Goal: Register for event/course

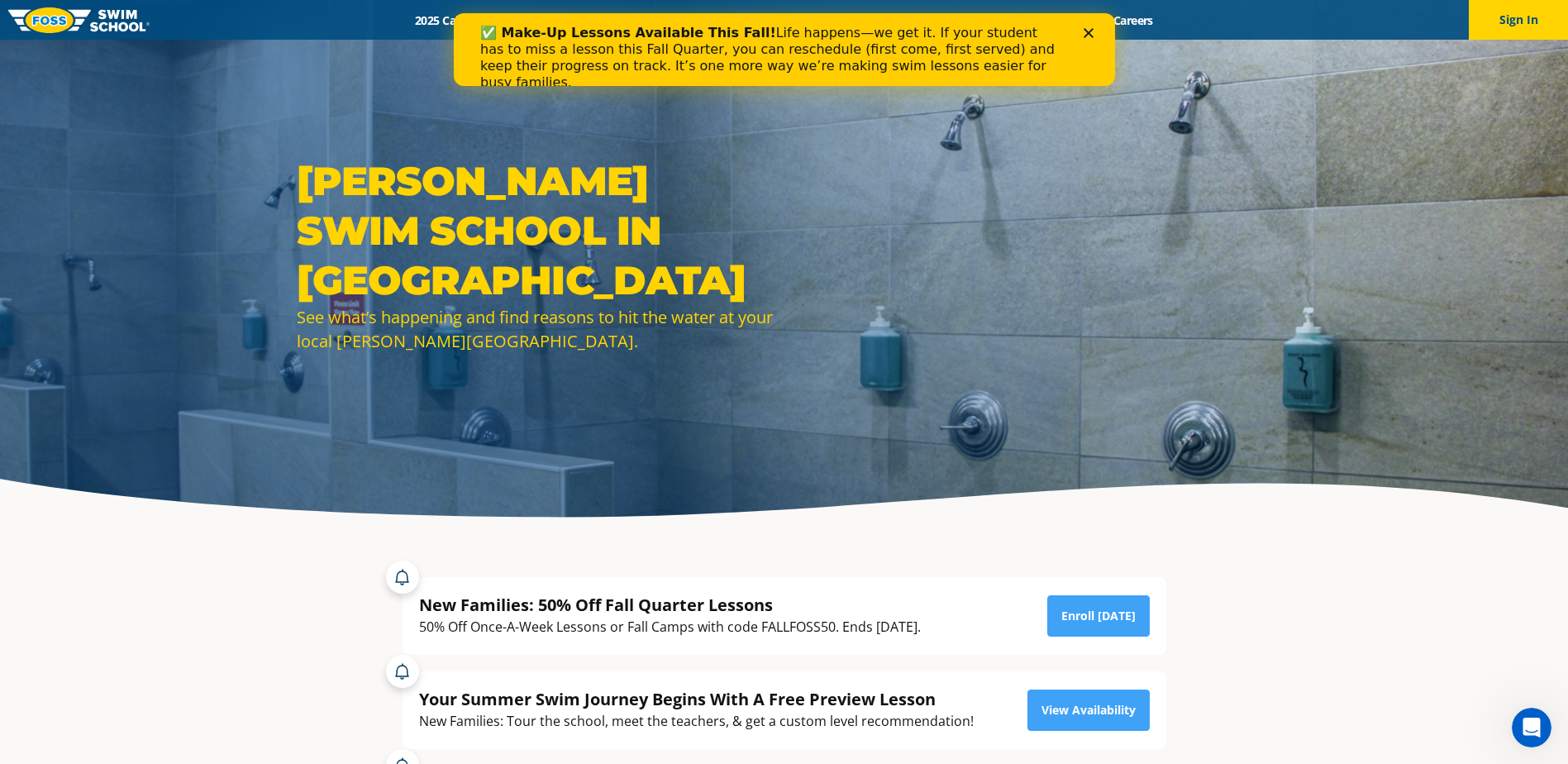
click at [1082, 26] on div "✅ Make-Up Lessons Available This Fall! Life happens—we get it. If your student …" at bounding box center [783, 58] width 608 height 76
click at [1086, 32] on polygon "Close" at bounding box center [1088, 34] width 10 height 10
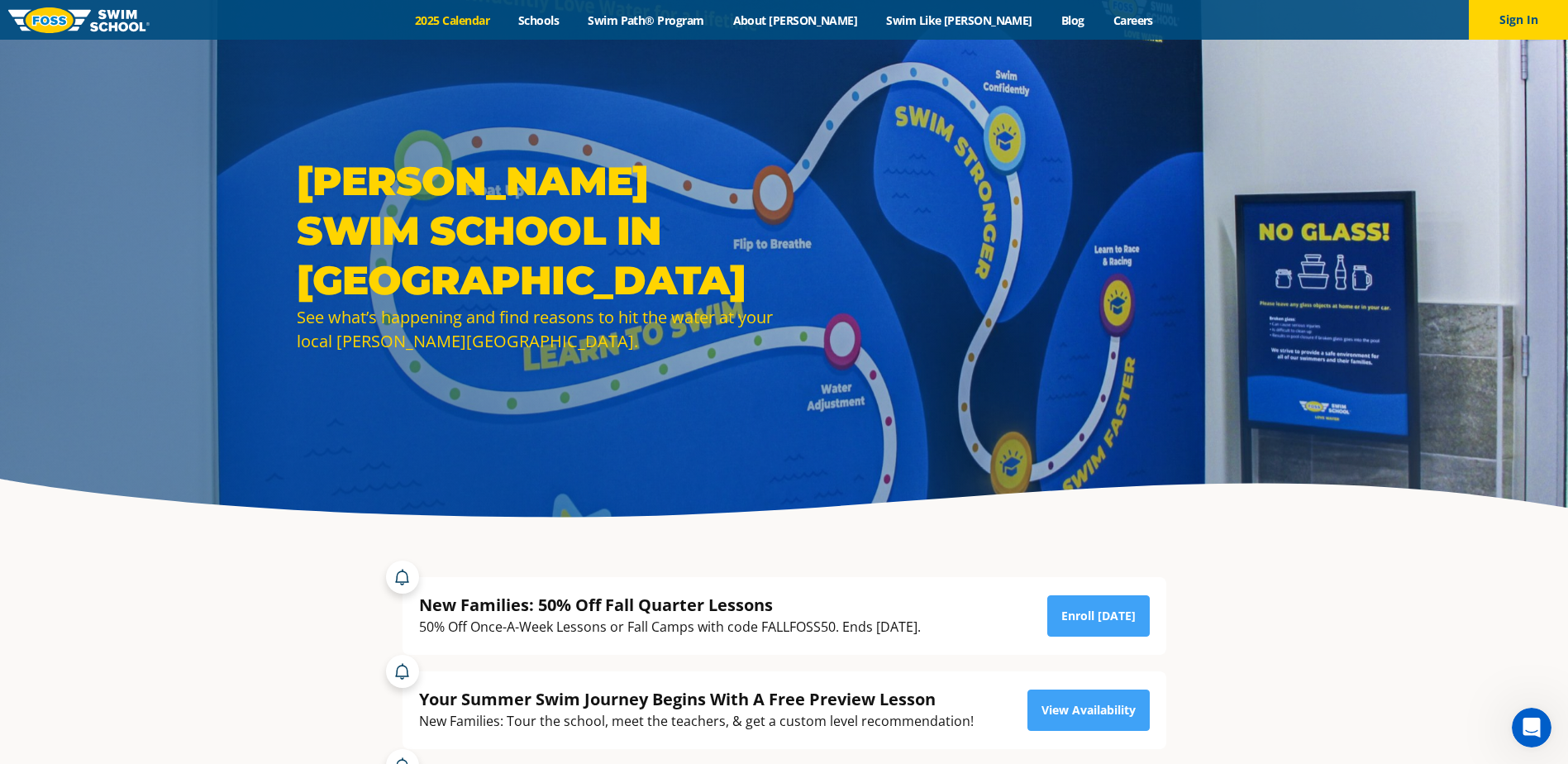
click at [504, 19] on link "2025 Calendar" at bounding box center [452, 20] width 103 height 15
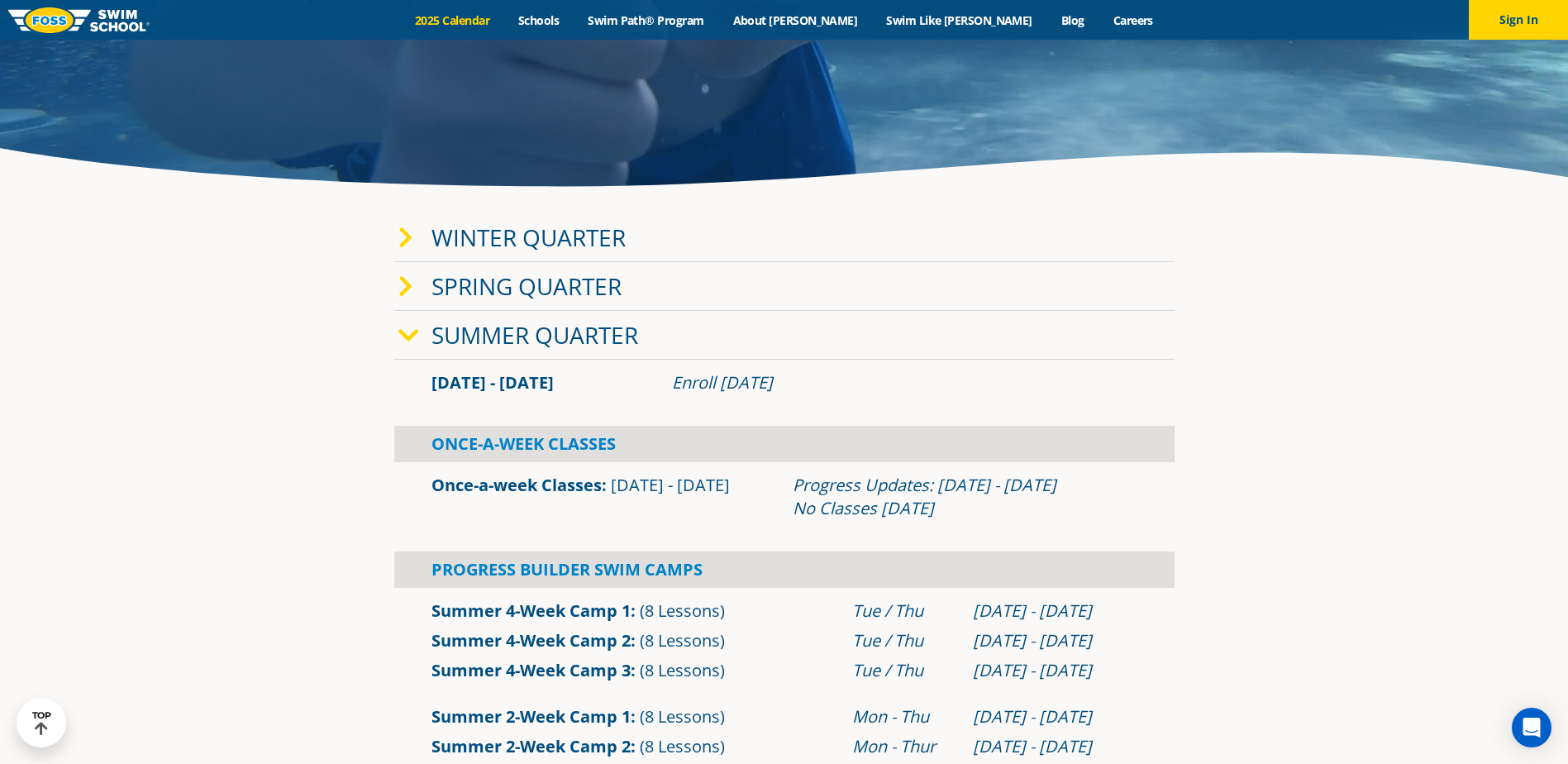
click at [399, 243] on icon at bounding box center [405, 237] width 15 height 23
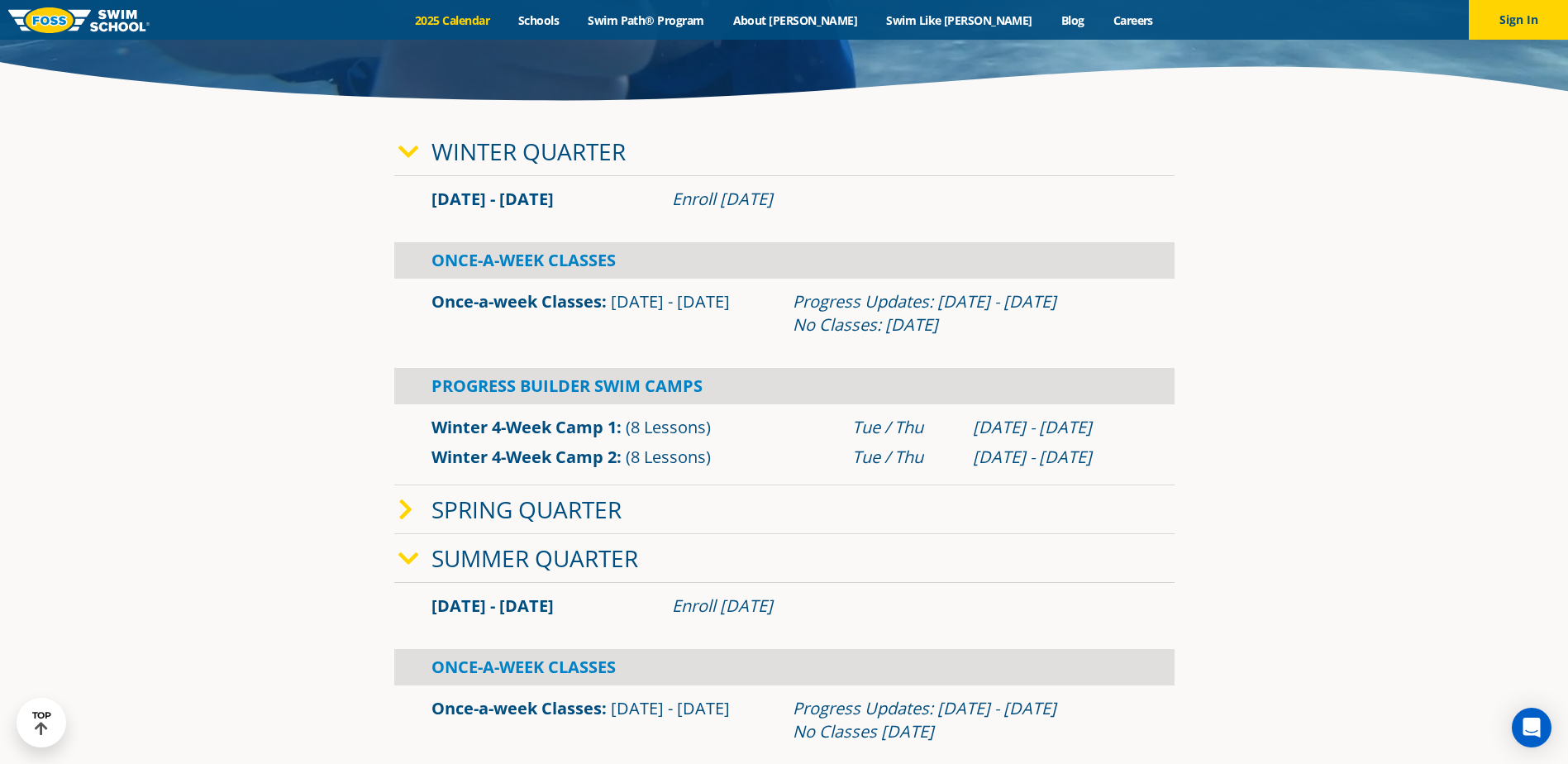
scroll to position [662, 0]
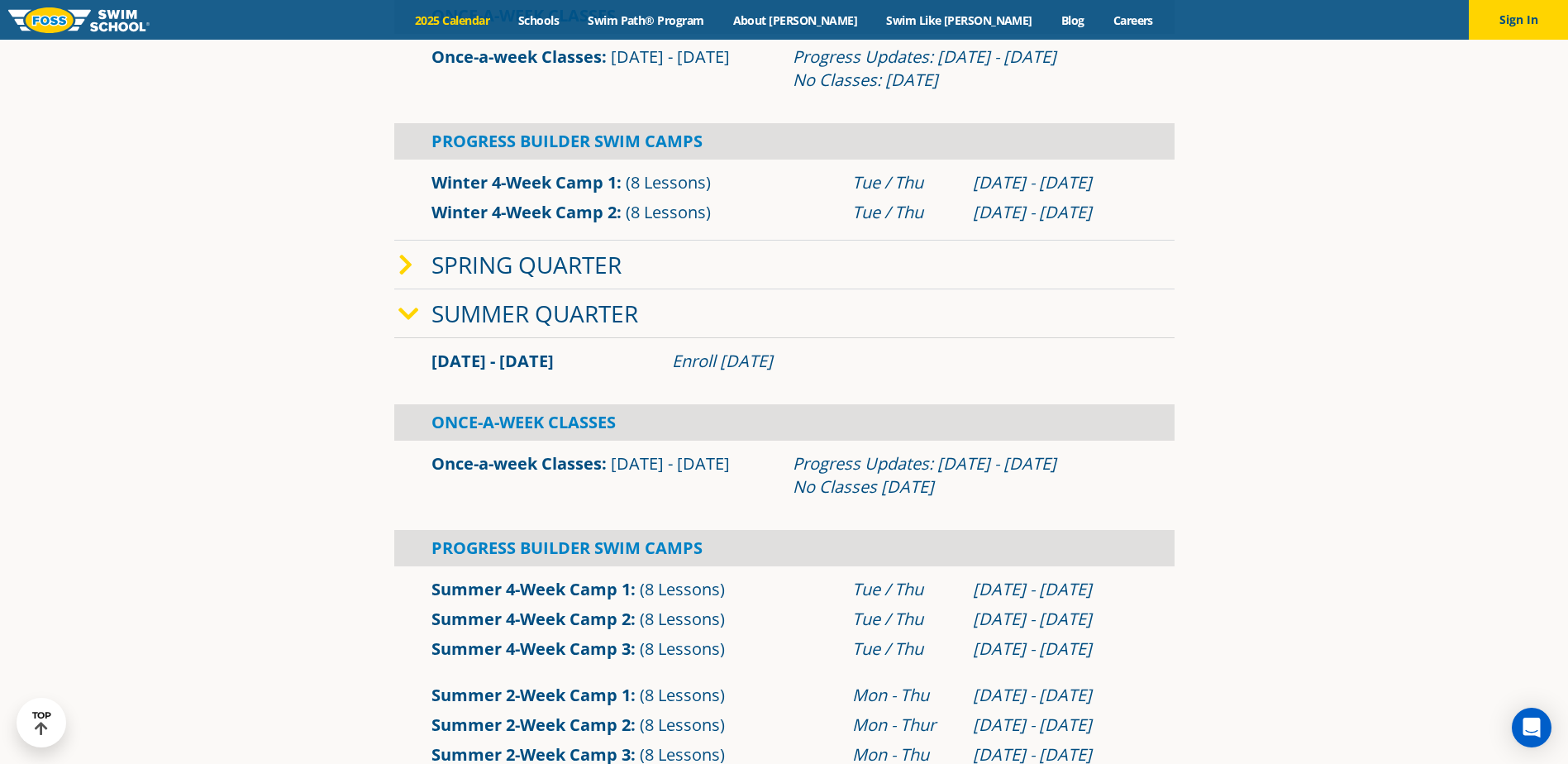
click at [402, 316] on icon at bounding box center [409, 314] width 21 height 23
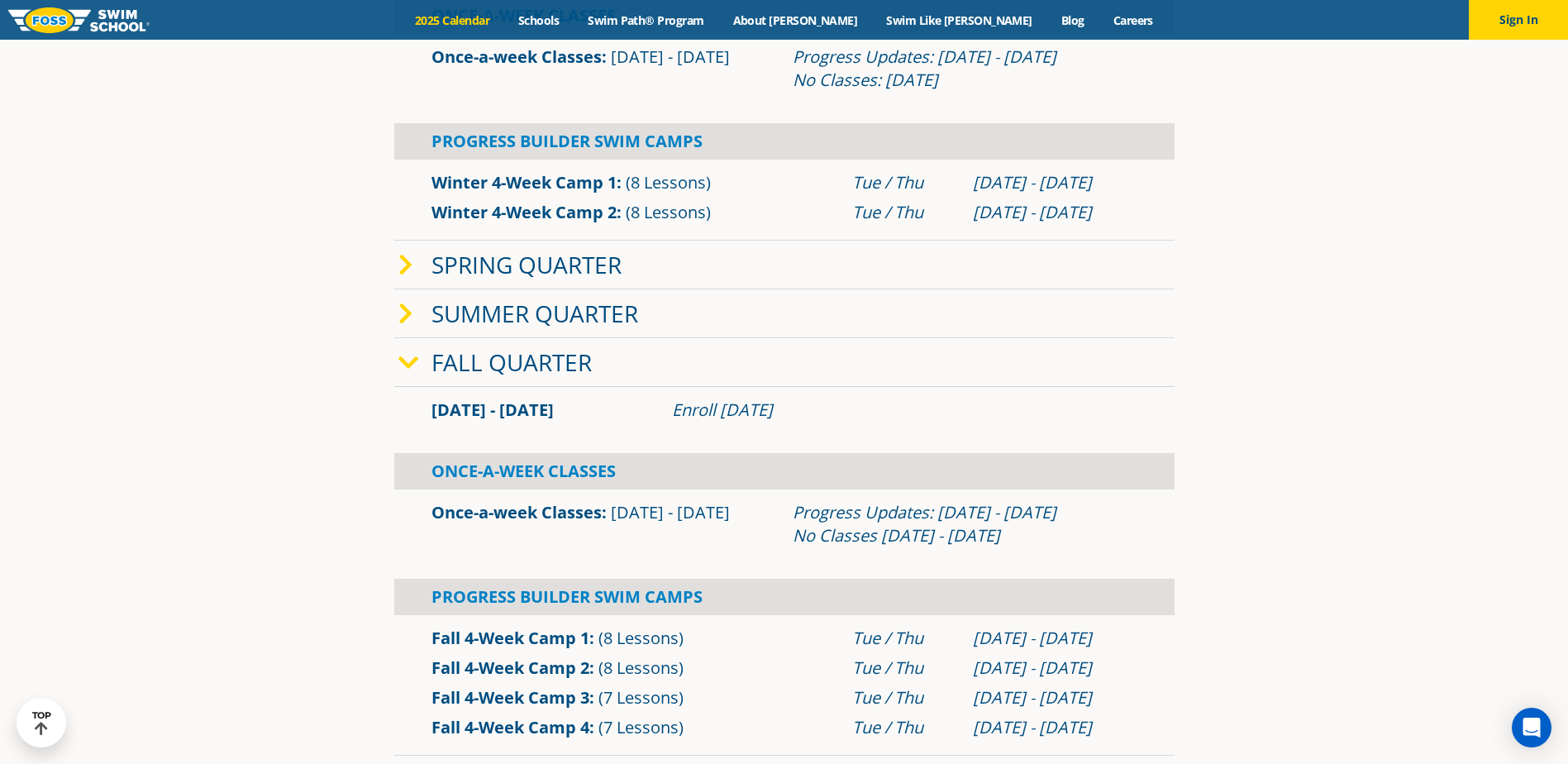
click at [401, 317] on icon at bounding box center [405, 314] width 15 height 23
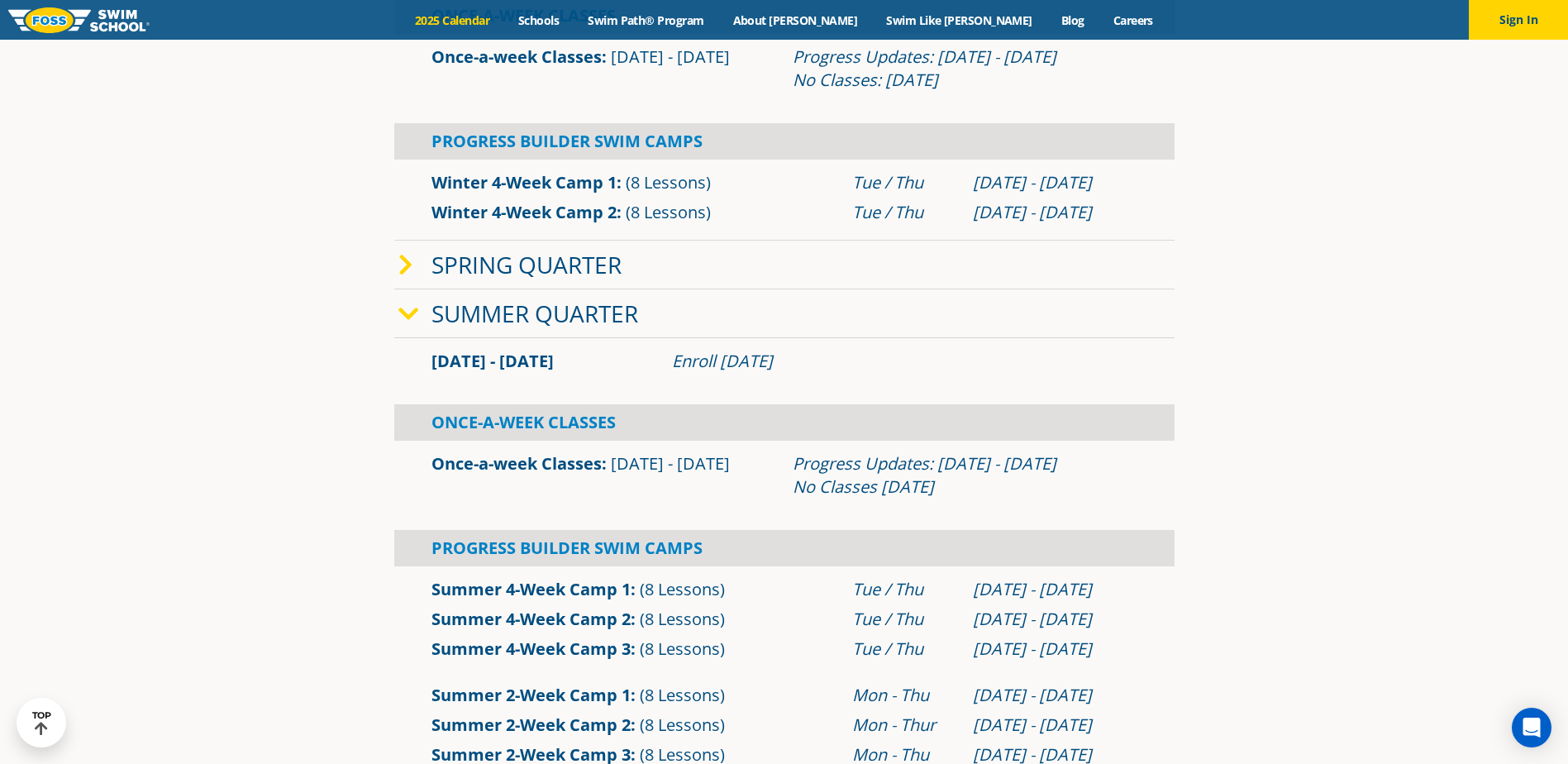
click at [400, 317] on icon at bounding box center [409, 314] width 21 height 23
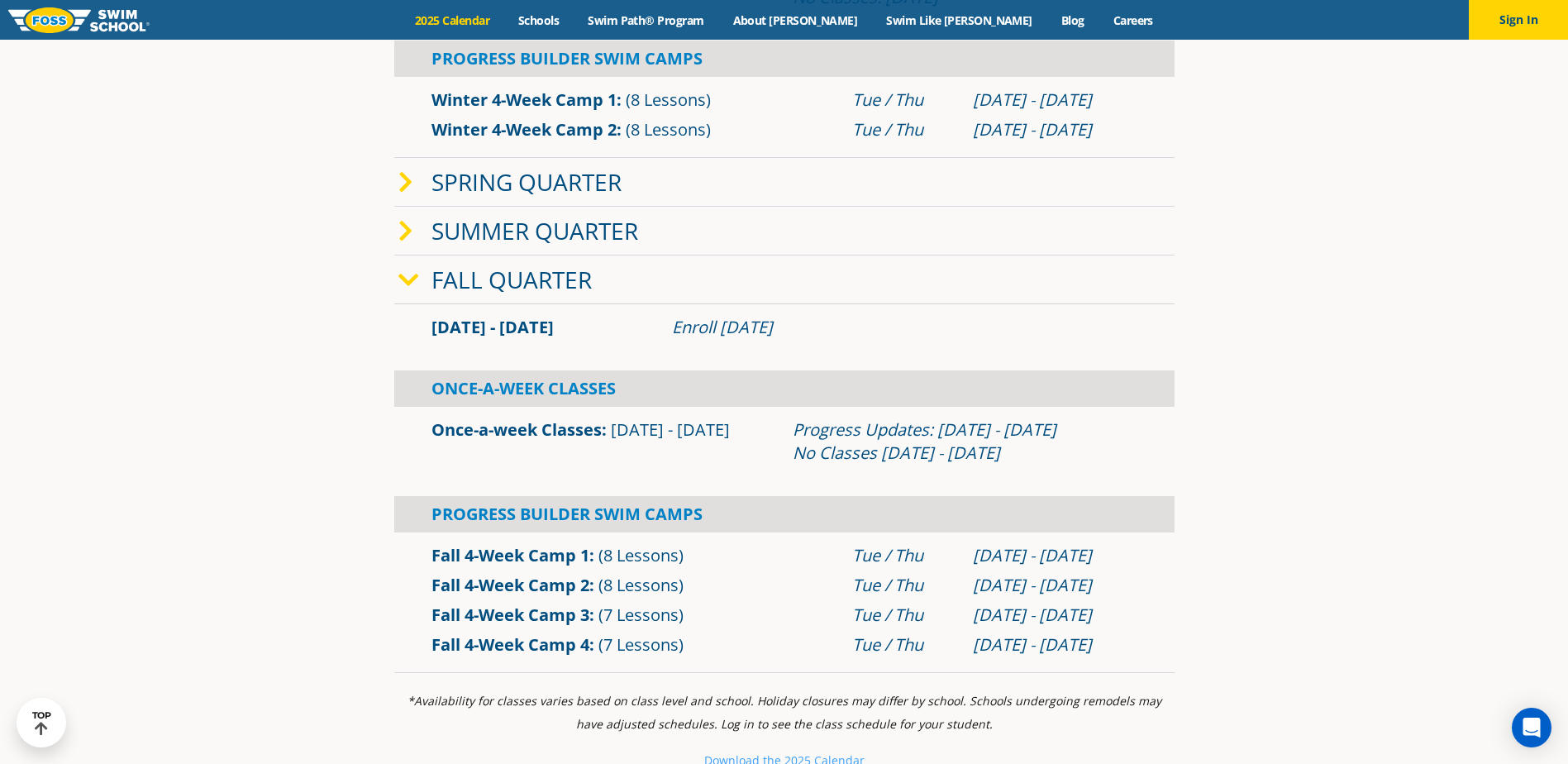
scroll to position [827, 0]
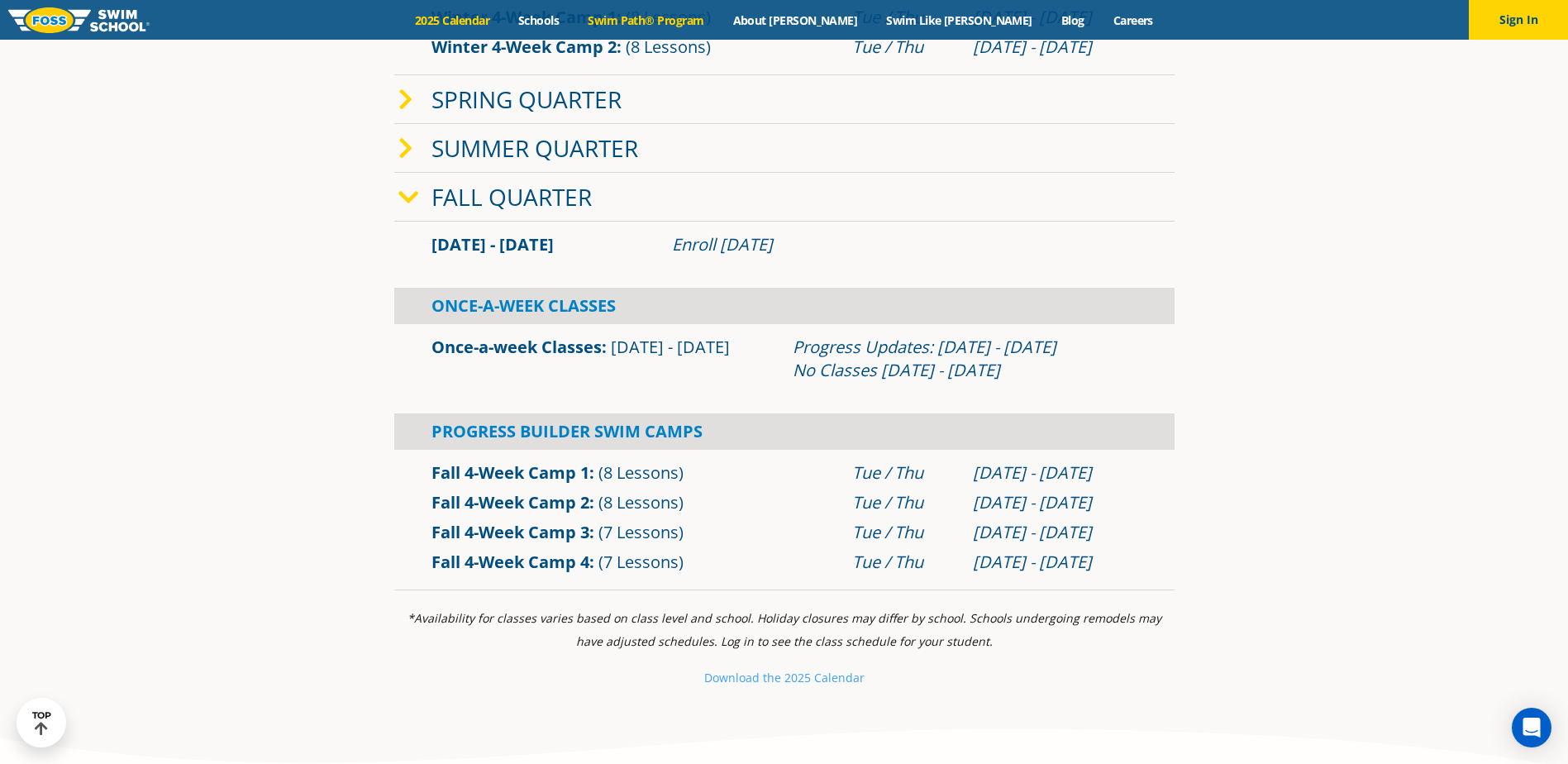
click at [690, 19] on link "Swim Path® Program" at bounding box center [646, 20] width 145 height 15
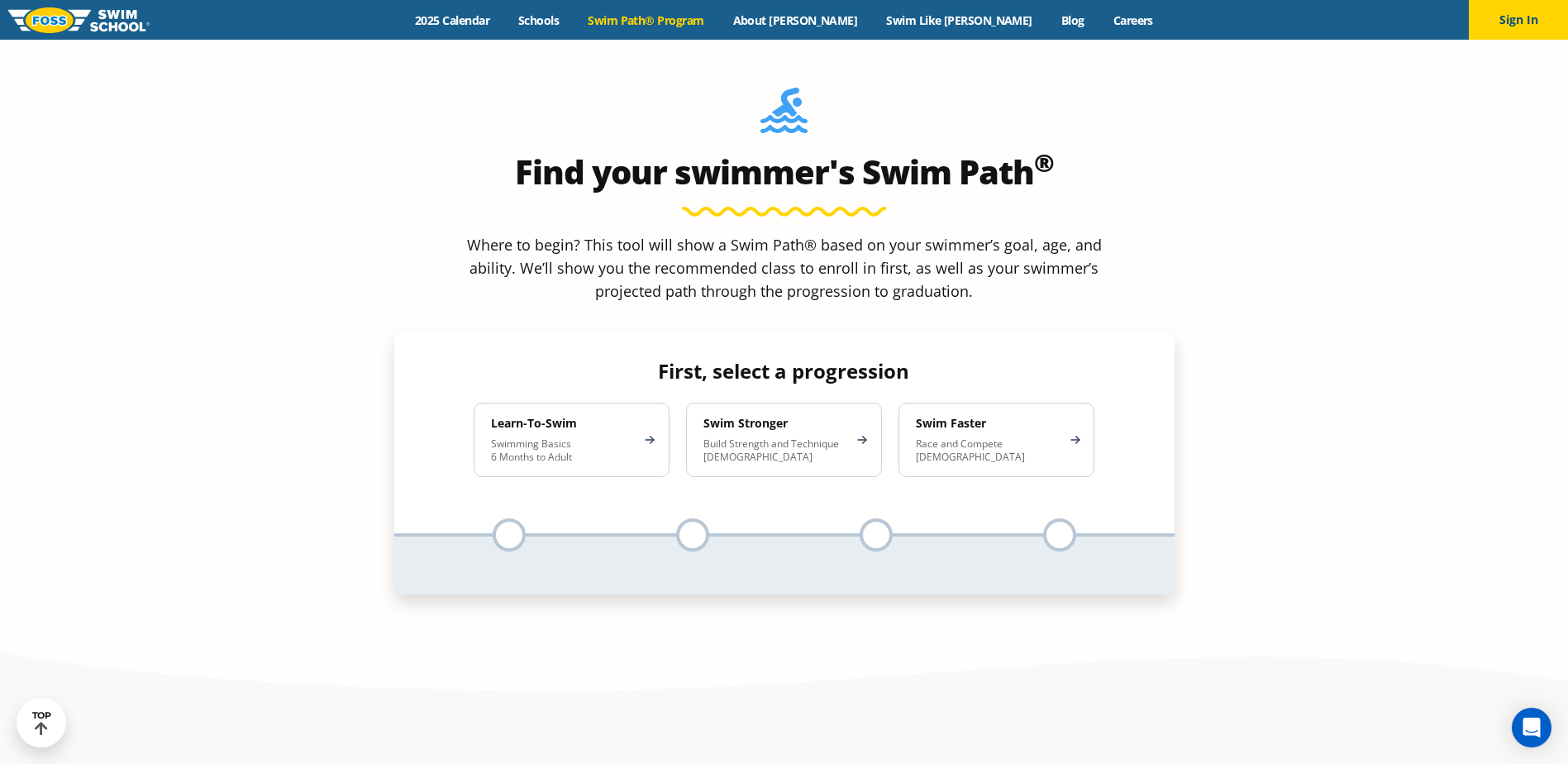
scroll to position [1571, 0]
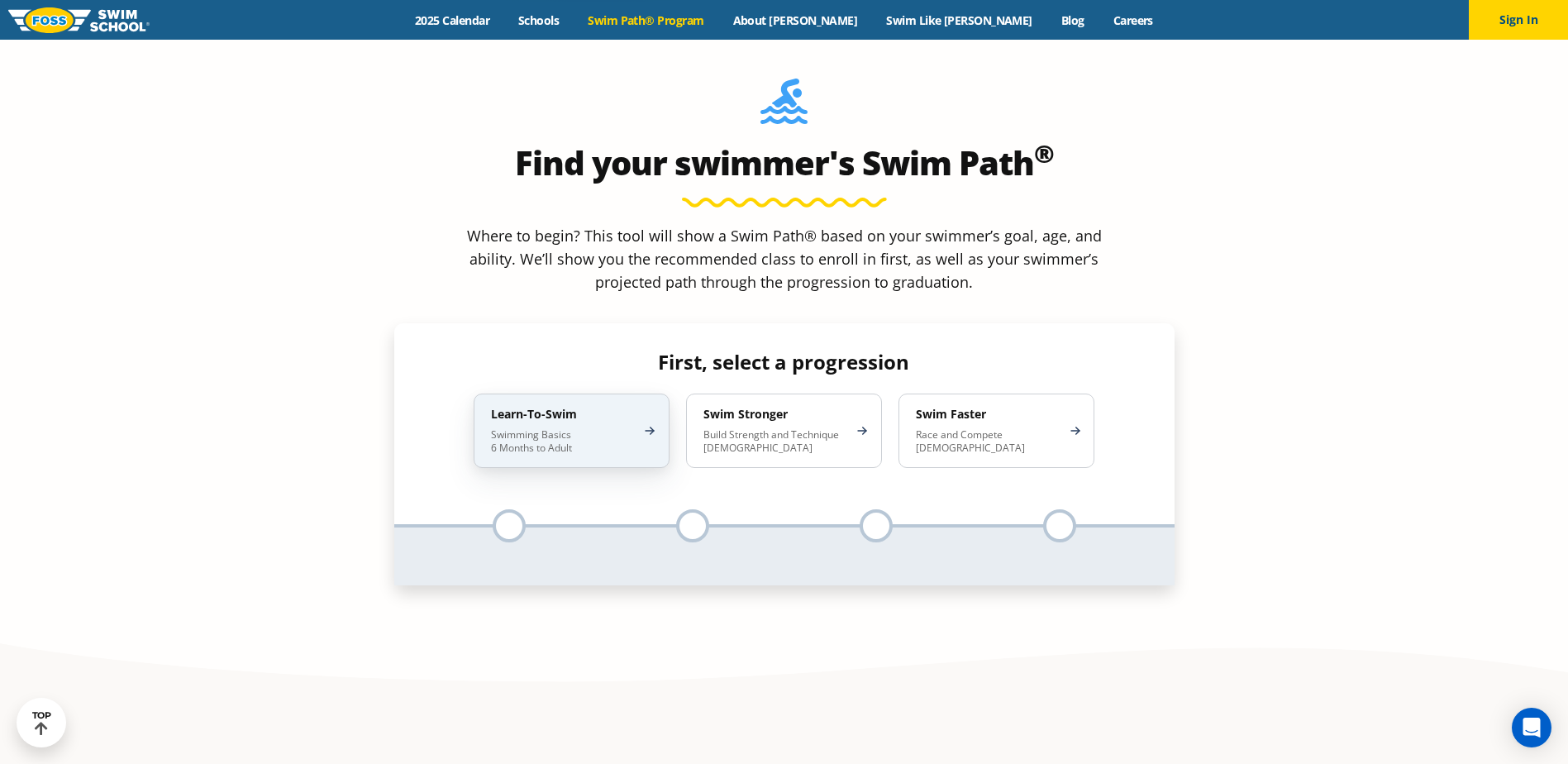
click at [499, 393] on div "Learn-To-Swim Swimming Basics 6 Months to Adult" at bounding box center [572, 430] width 196 height 74
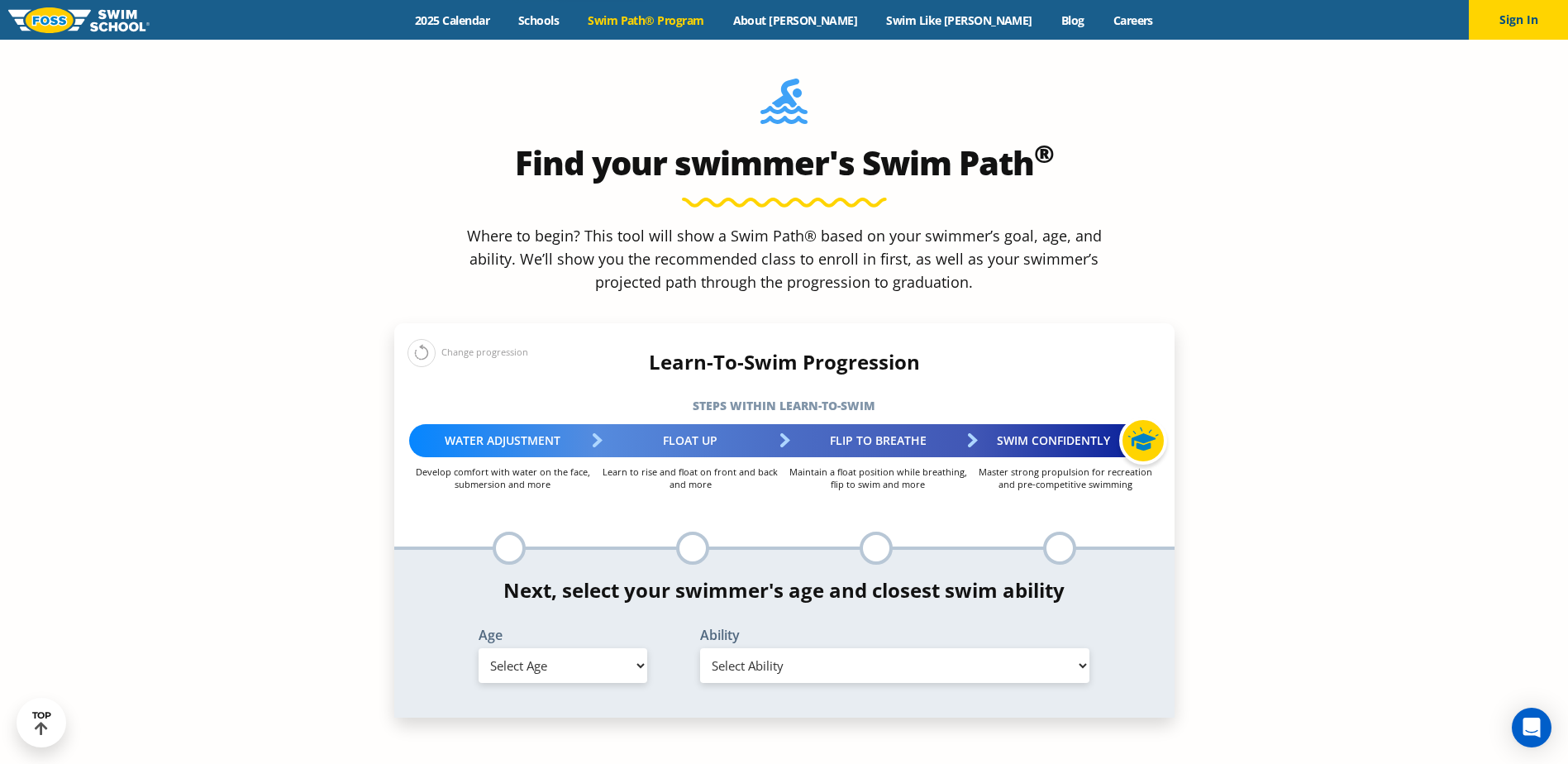
click at [477, 338] on div "Change progression" at bounding box center [468, 353] width 120 height 29
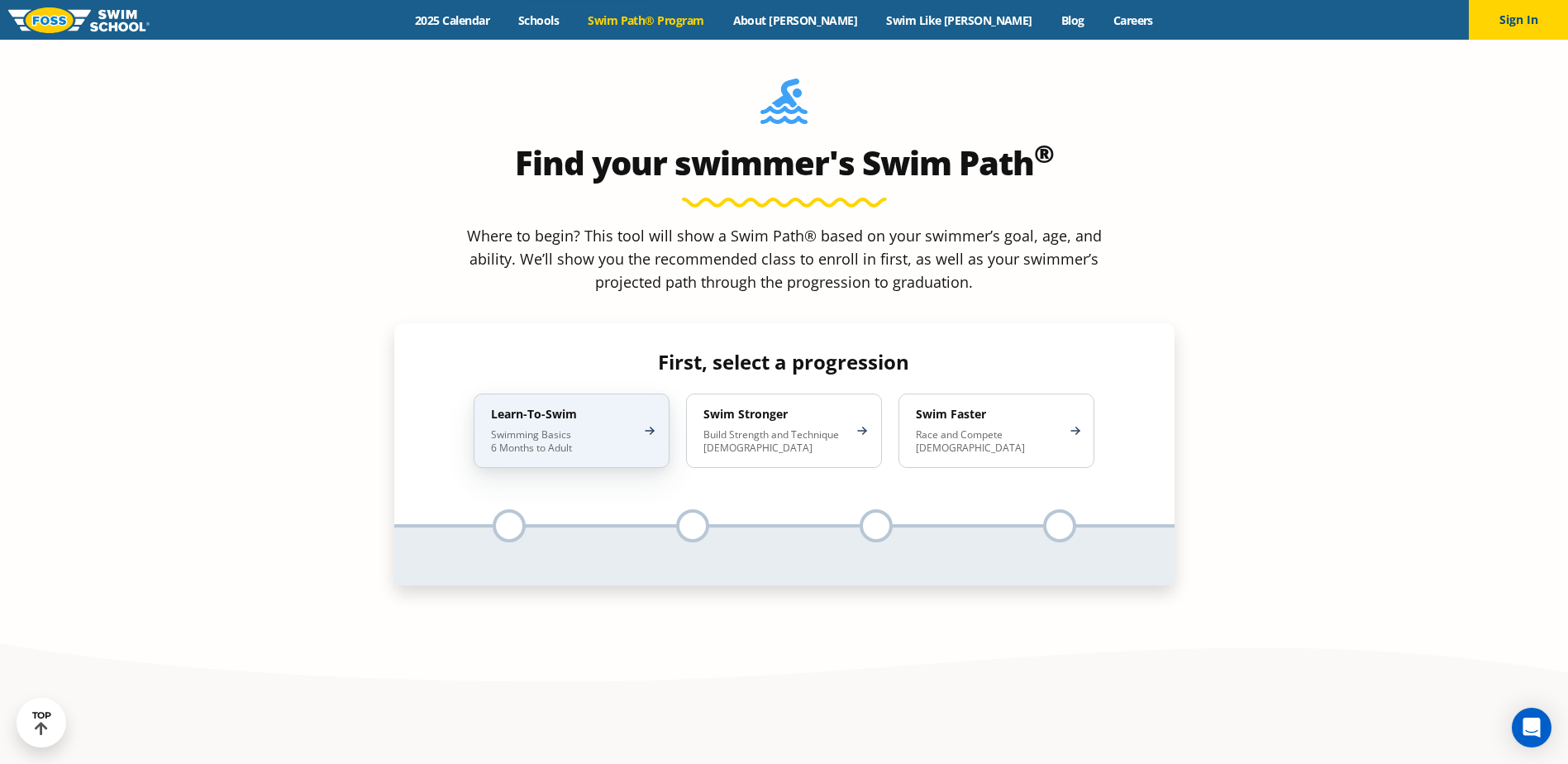
click at [524, 393] on div "Learn-To-Swim Swimming Basics 6 Months to Adult" at bounding box center [572, 430] width 196 height 74
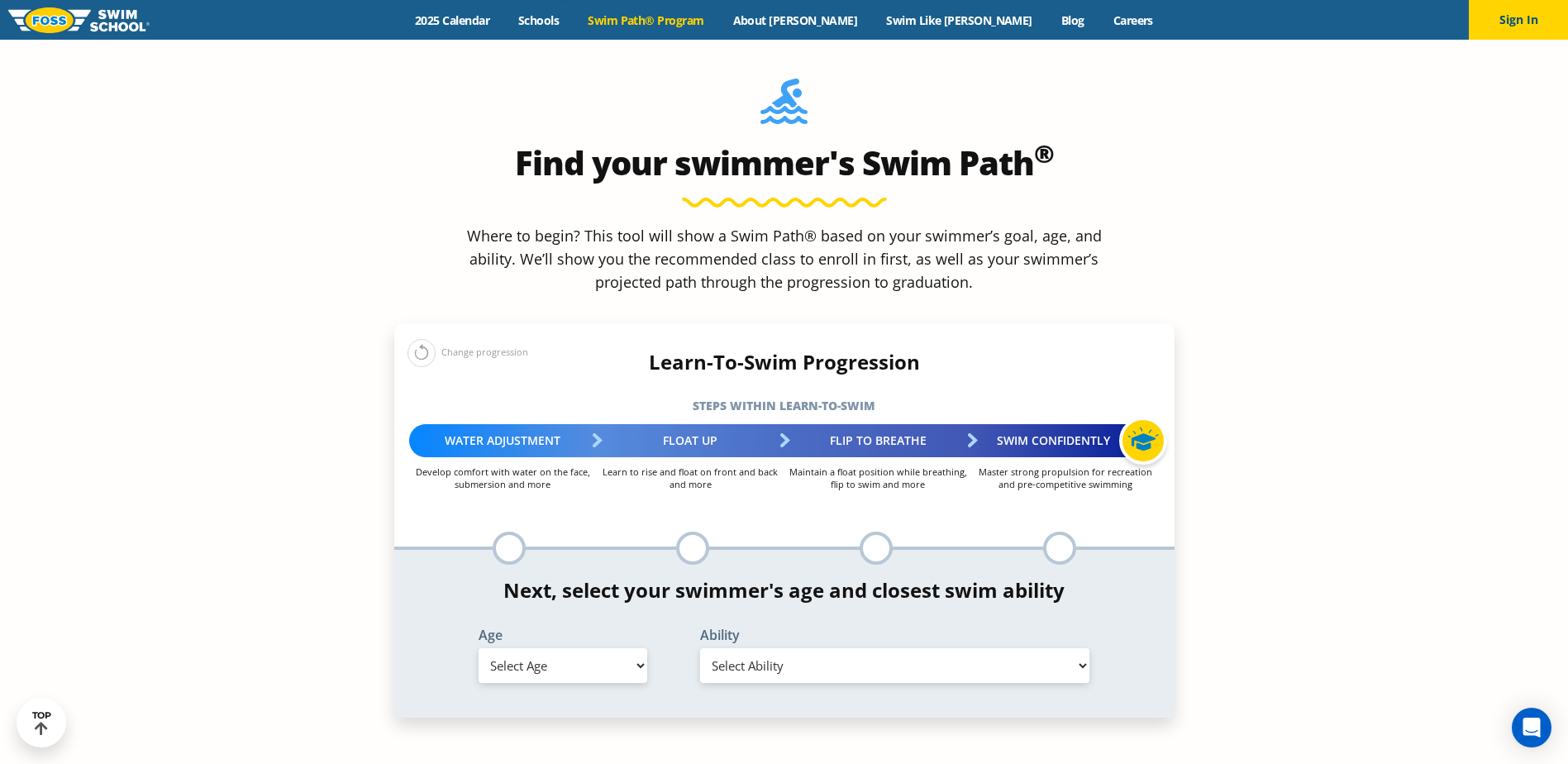
click at [553, 648] on select "Select Age 6 months - 1 year 1 year 2 years 3 years 4 years 5 years 6 years 7 y…" at bounding box center [563, 665] width 169 height 34
select select "1-year"
click at [478, 648] on select "Select Age 6 months - 1 year 1 year 2 years 3 years 4 years 5 years 6 years 7 y…" at bounding box center [563, 665] width 169 height 34
click at [814, 628] on div "Ability Select Ability First in-water experience Comfortable with water poured …" at bounding box center [895, 655] width 427 height 54
click at [808, 648] on select "Select Ability First in-water experience Comfortable with water poured over the…" at bounding box center [895, 665] width 390 height 34
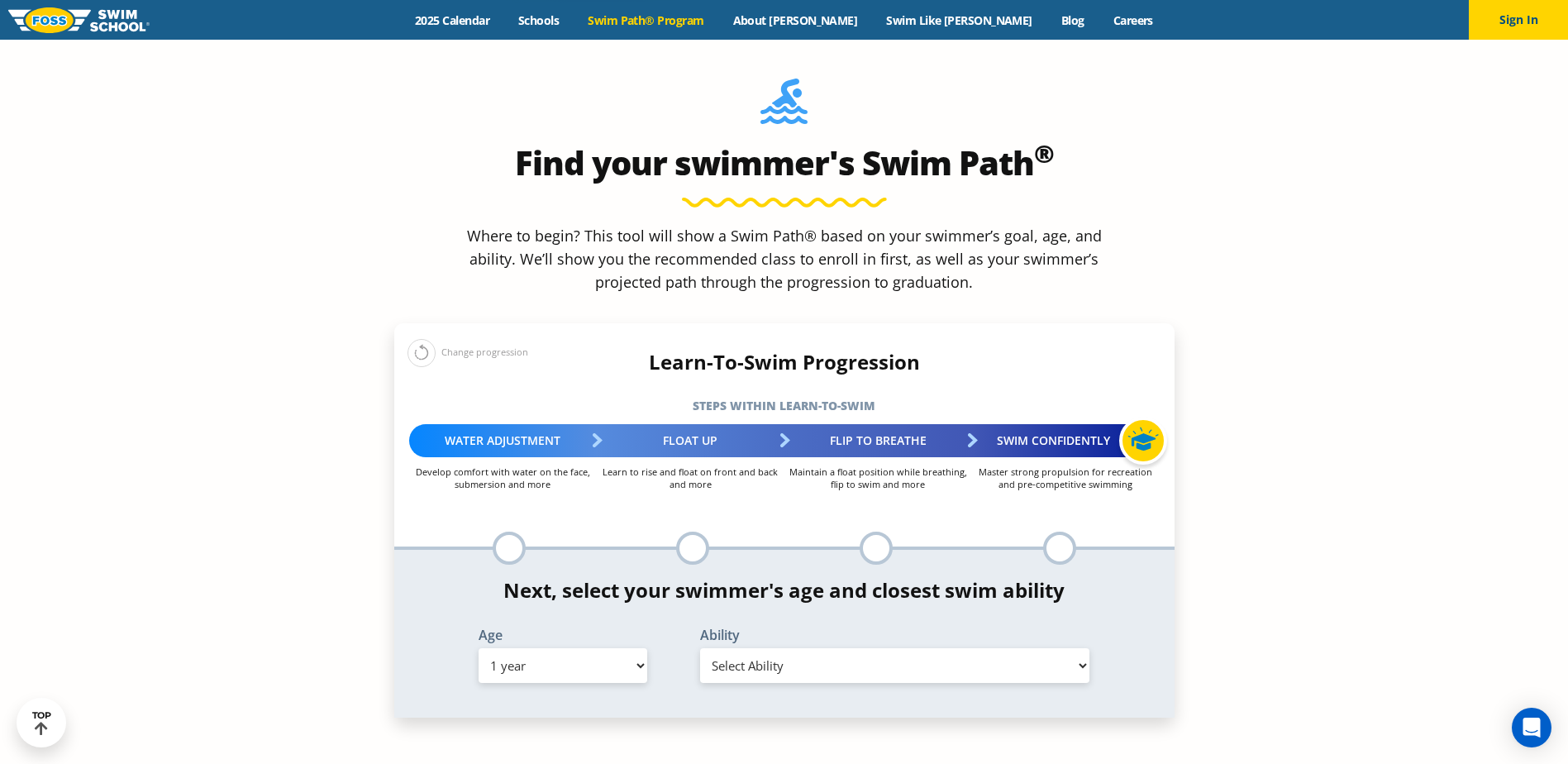
select select "1-year-comfortable-with-water-poured-over-face-eyes-and-ears-and-with-ears-in-w…"
click at [700, 648] on select "Select Ability First in-water experience Comfortable with water poured over the…" at bounding box center [895, 665] width 390 height 34
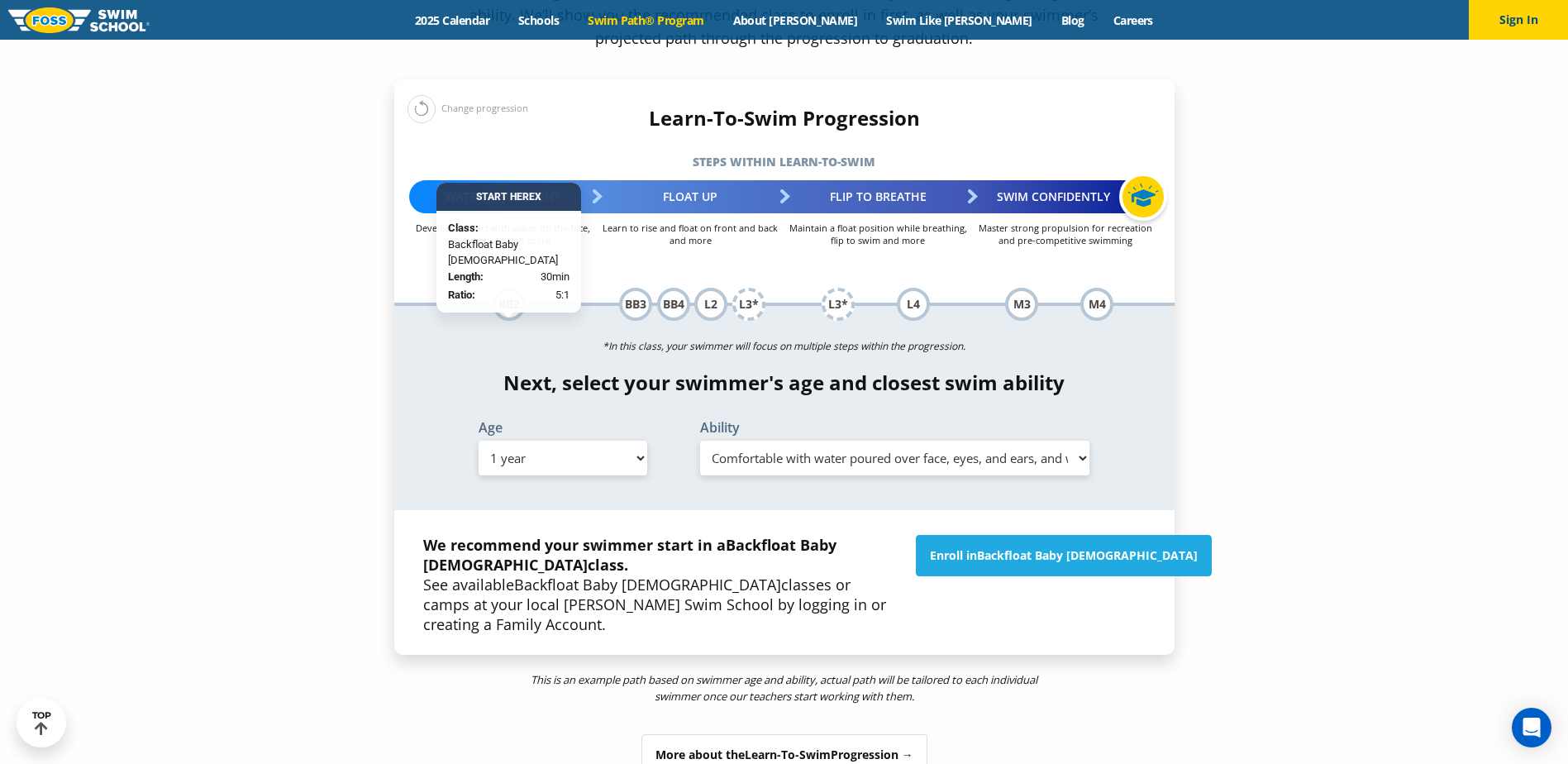
scroll to position [1819, 0]
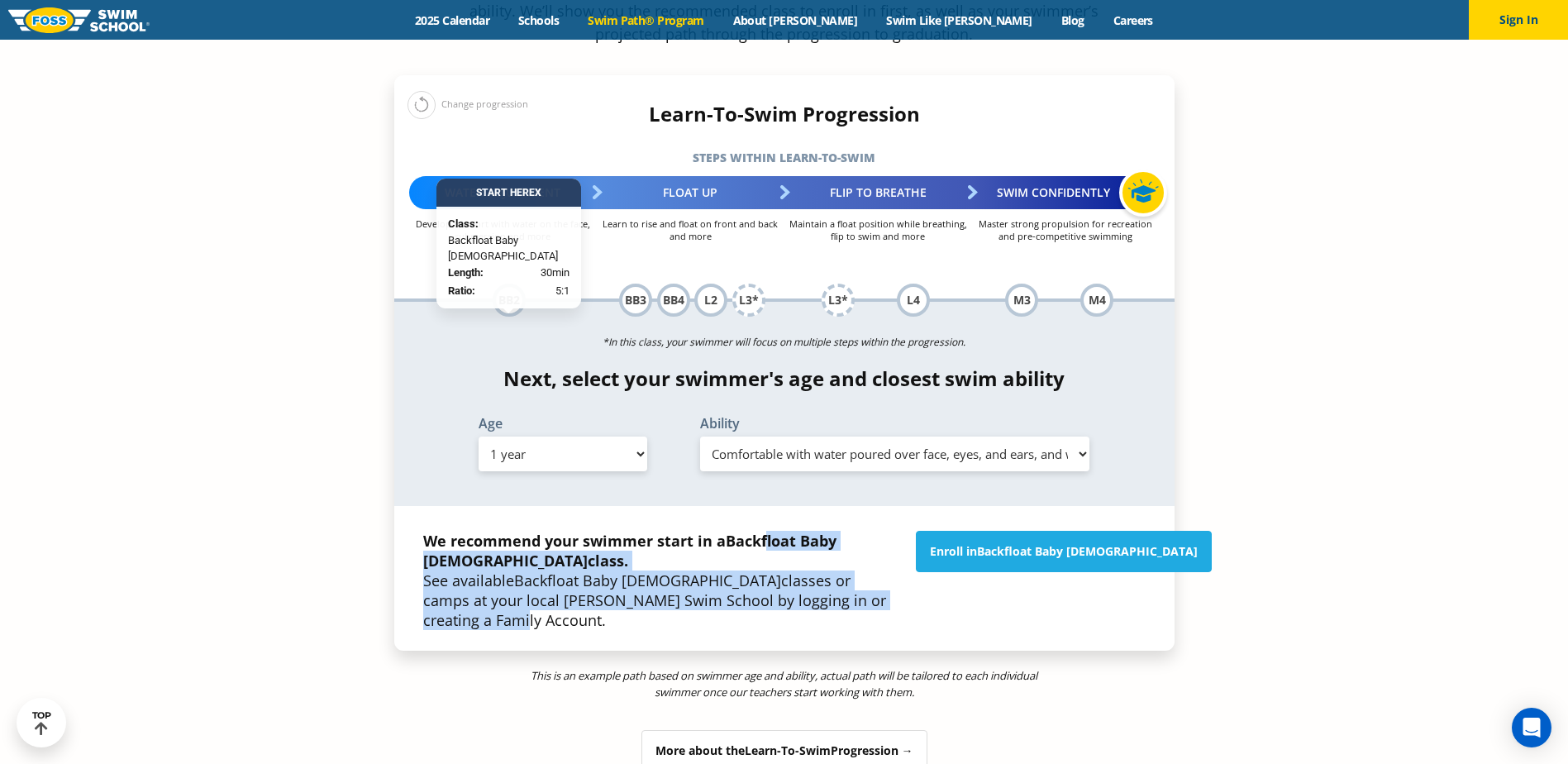
drag, startPoint x: 767, startPoint y: 410, endPoint x: 785, endPoint y: 456, distance: 49.4
click at [785, 531] on p "We recommend your swimmer start in a Backfloat Baby 2 class. See available Back…" at bounding box center [661, 580] width 477 height 99
drag, startPoint x: 785, startPoint y: 456, endPoint x: 662, endPoint y: 441, distance: 123.9
click at [662, 531] on p "We recommend your swimmer start in a Backfloat Baby 2 class. See available Back…" at bounding box center [661, 580] width 477 height 99
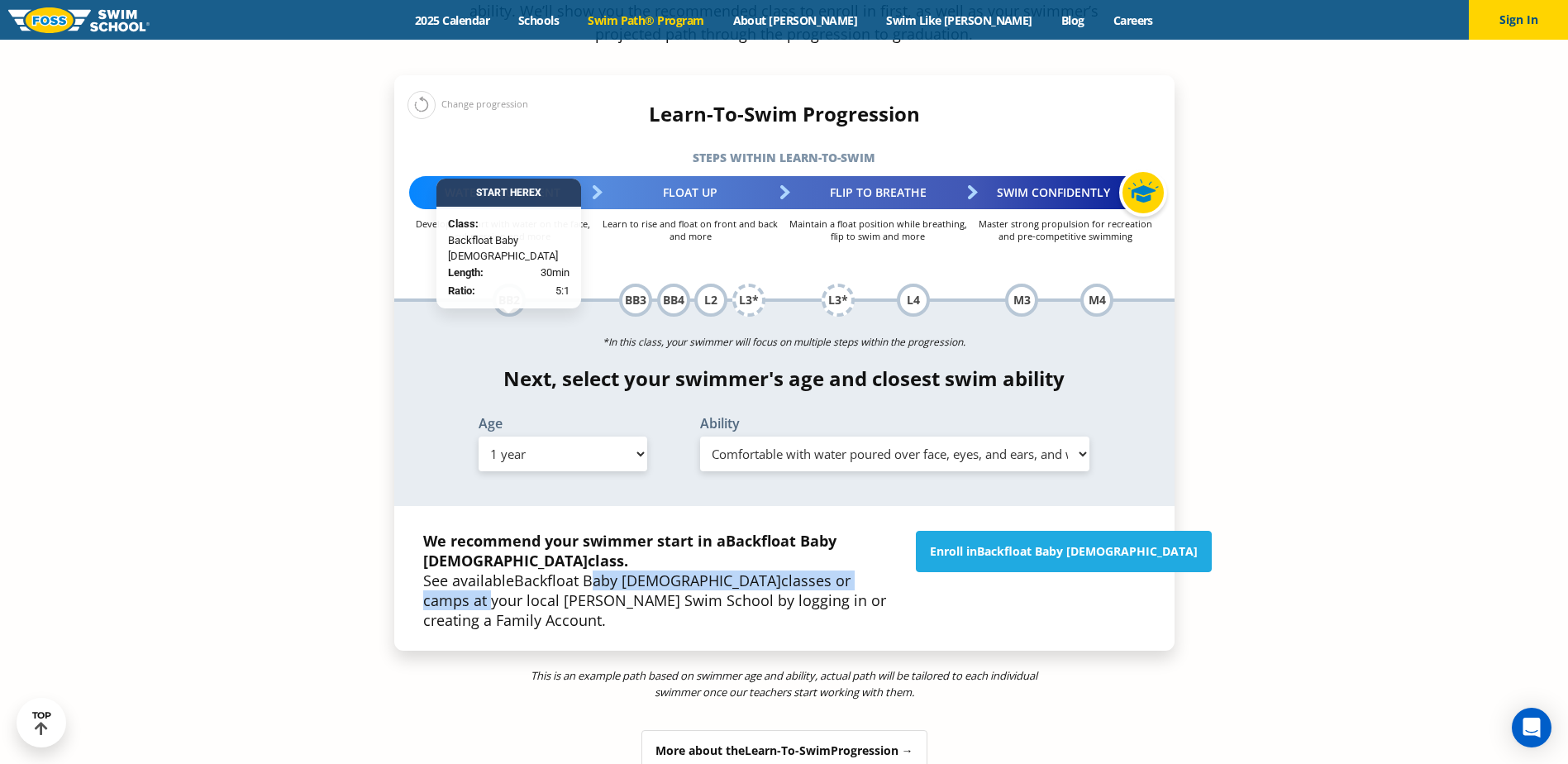
drag, startPoint x: 596, startPoint y: 432, endPoint x: 769, endPoint y: 432, distance: 173.0
click at [769, 531] on p "We recommend your swimmer start in a Backfloat Baby 2 class. See available Back…" at bounding box center [661, 580] width 477 height 99
click at [766, 531] on p "We recommend your swimmer start in a Backfloat Baby 2 class. See available Back…" at bounding box center [661, 580] width 477 height 99
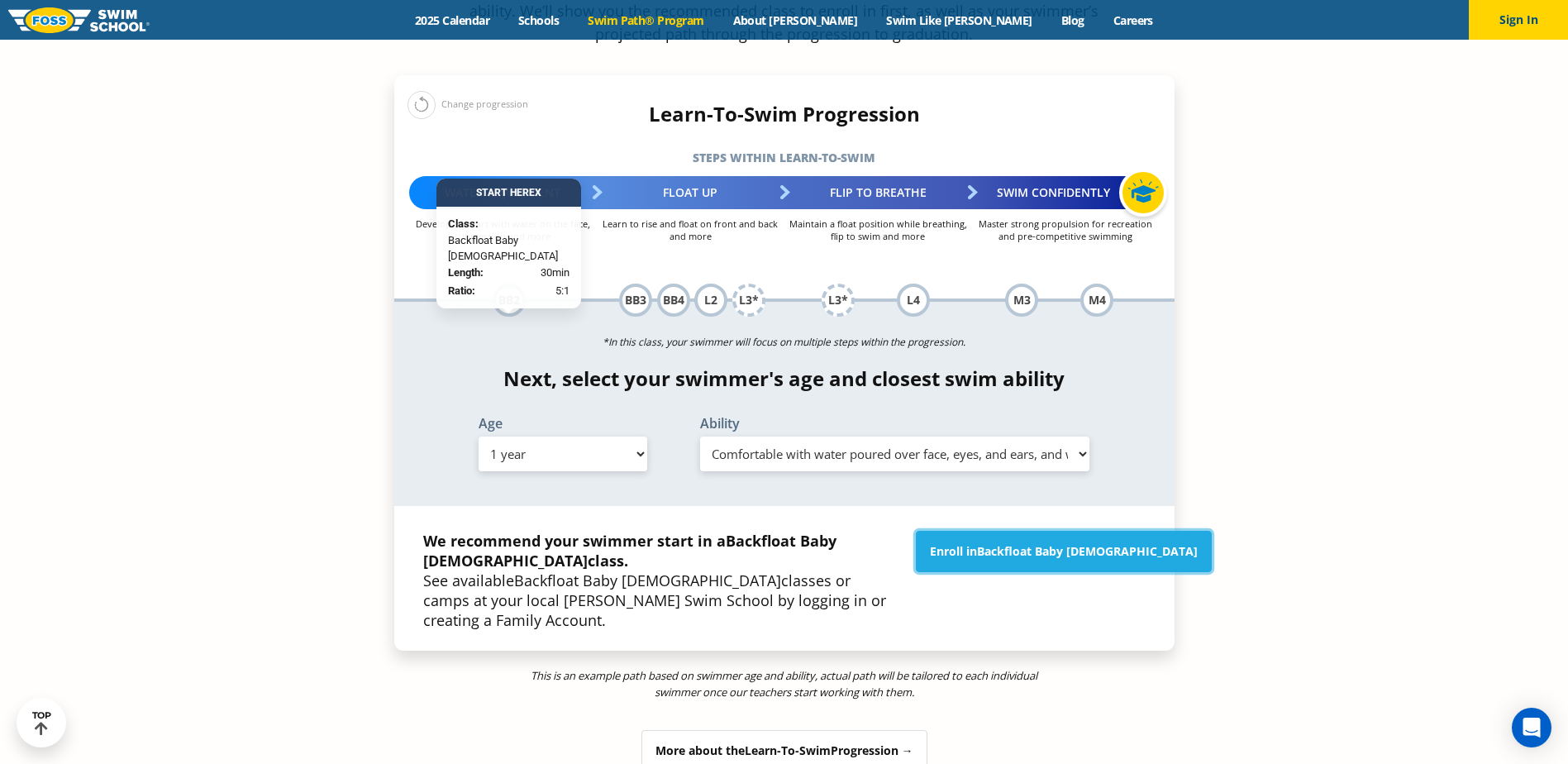
drag, startPoint x: 993, startPoint y: 407, endPoint x: 965, endPoint y: 453, distance: 53.9
click at [993, 531] on link "Enroll in Backfloat Baby 2" at bounding box center [1064, 551] width 296 height 41
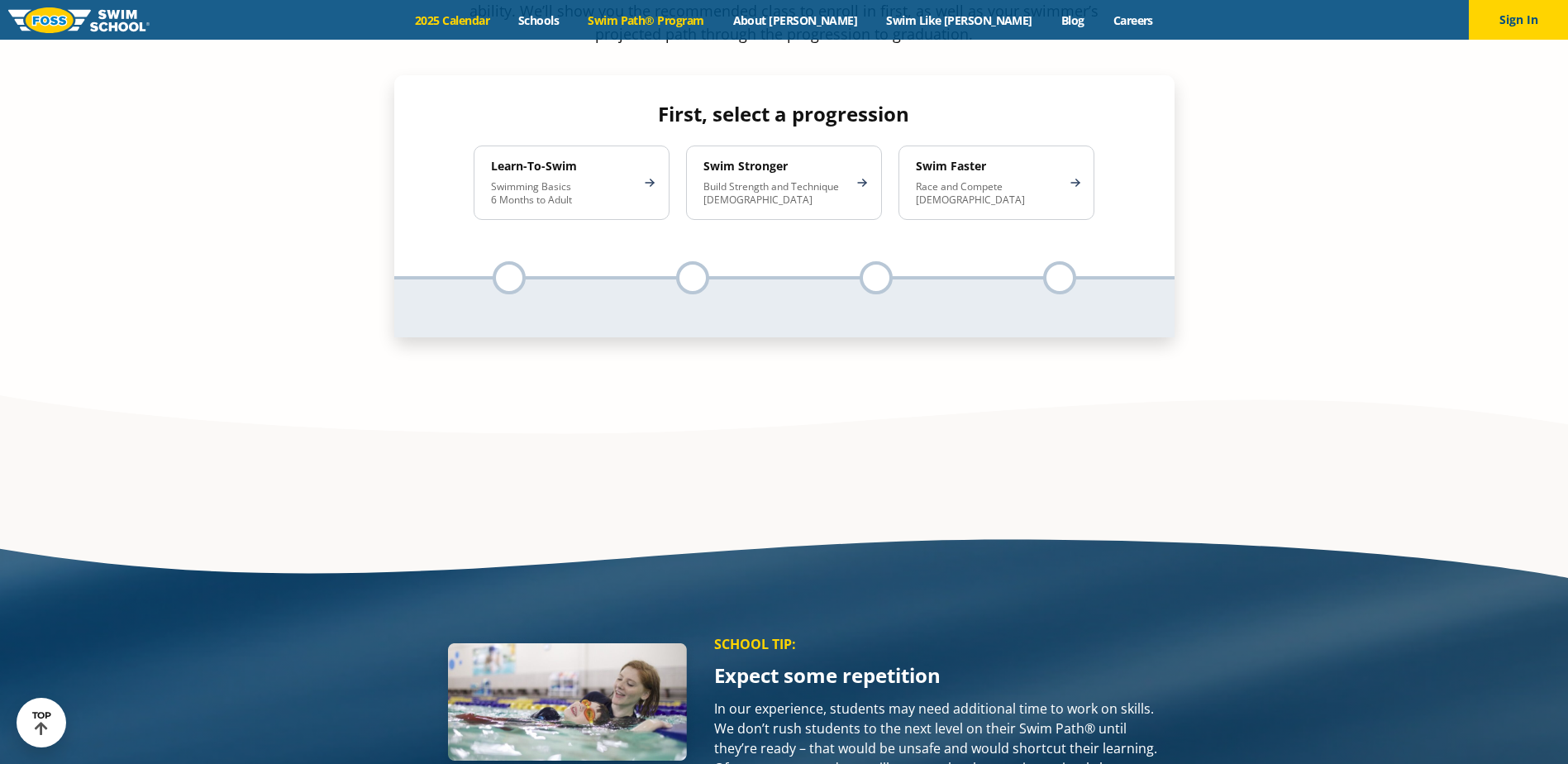
click at [495, 25] on link "2025 Calendar" at bounding box center [452, 20] width 103 height 15
